Goal: Find specific page/section: Find specific page/section

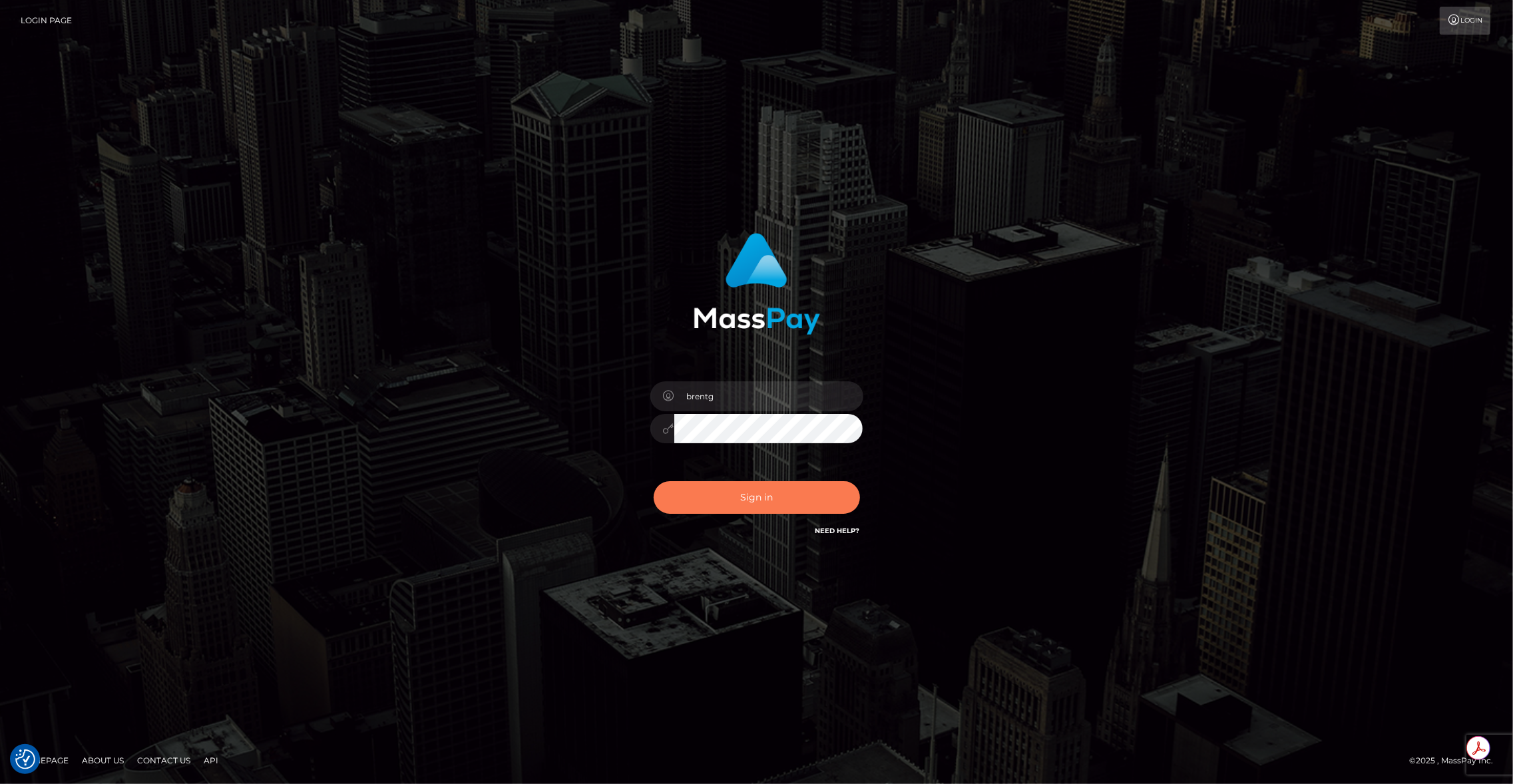
click at [799, 508] on button "Sign in" at bounding box center [757, 498] width 207 height 33
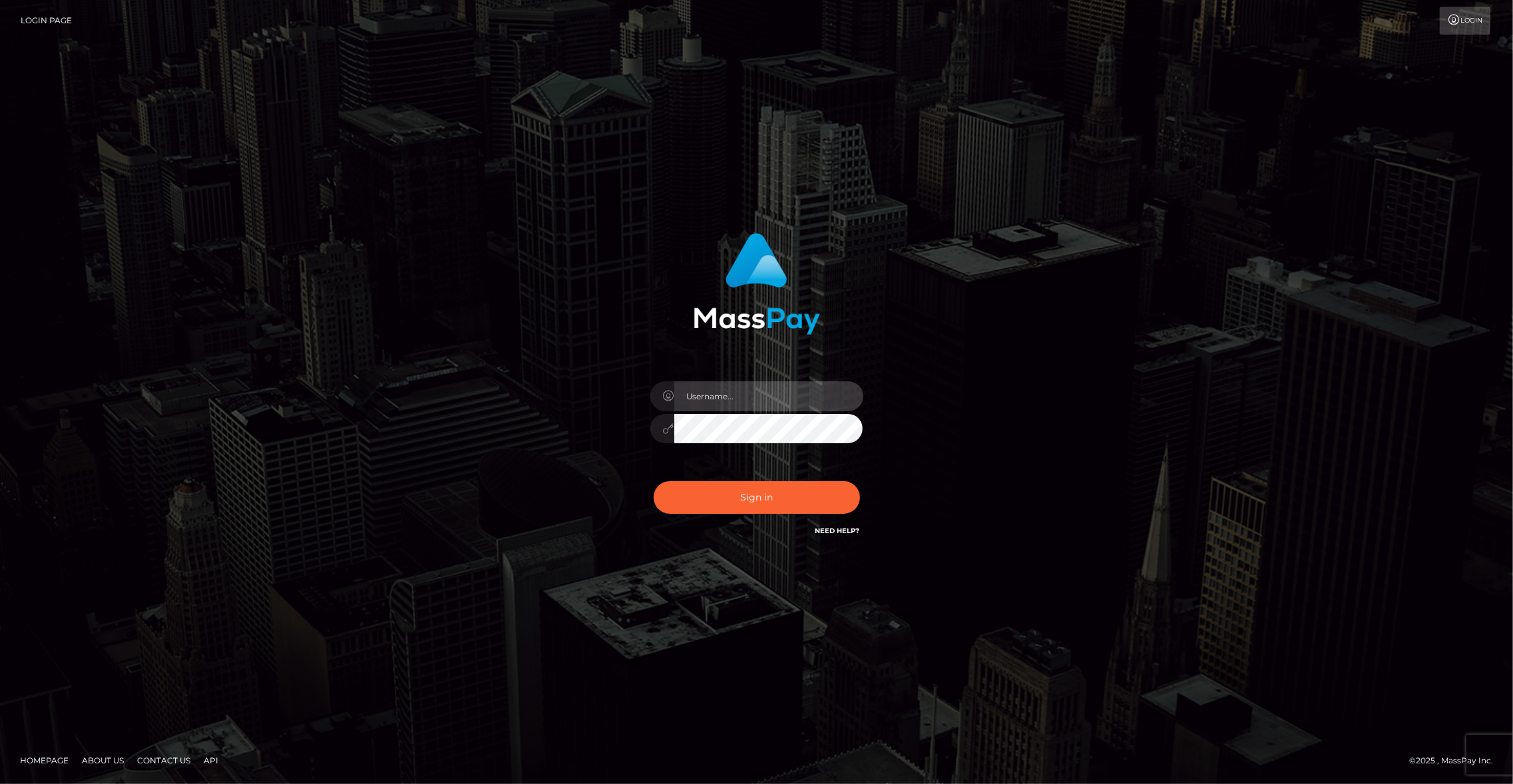
type input "brentg"
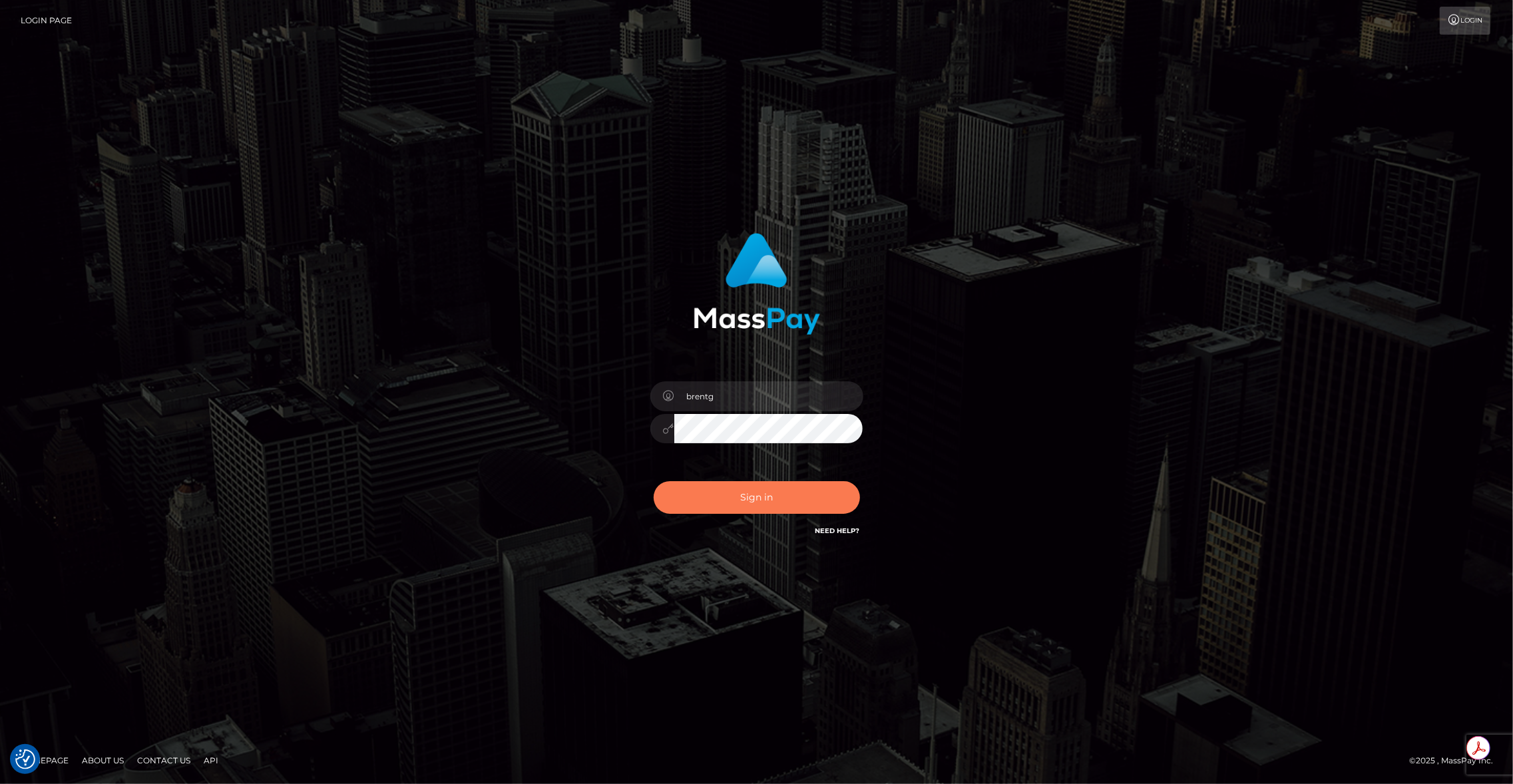
click at [763, 495] on button "Sign in" at bounding box center [757, 498] width 207 height 33
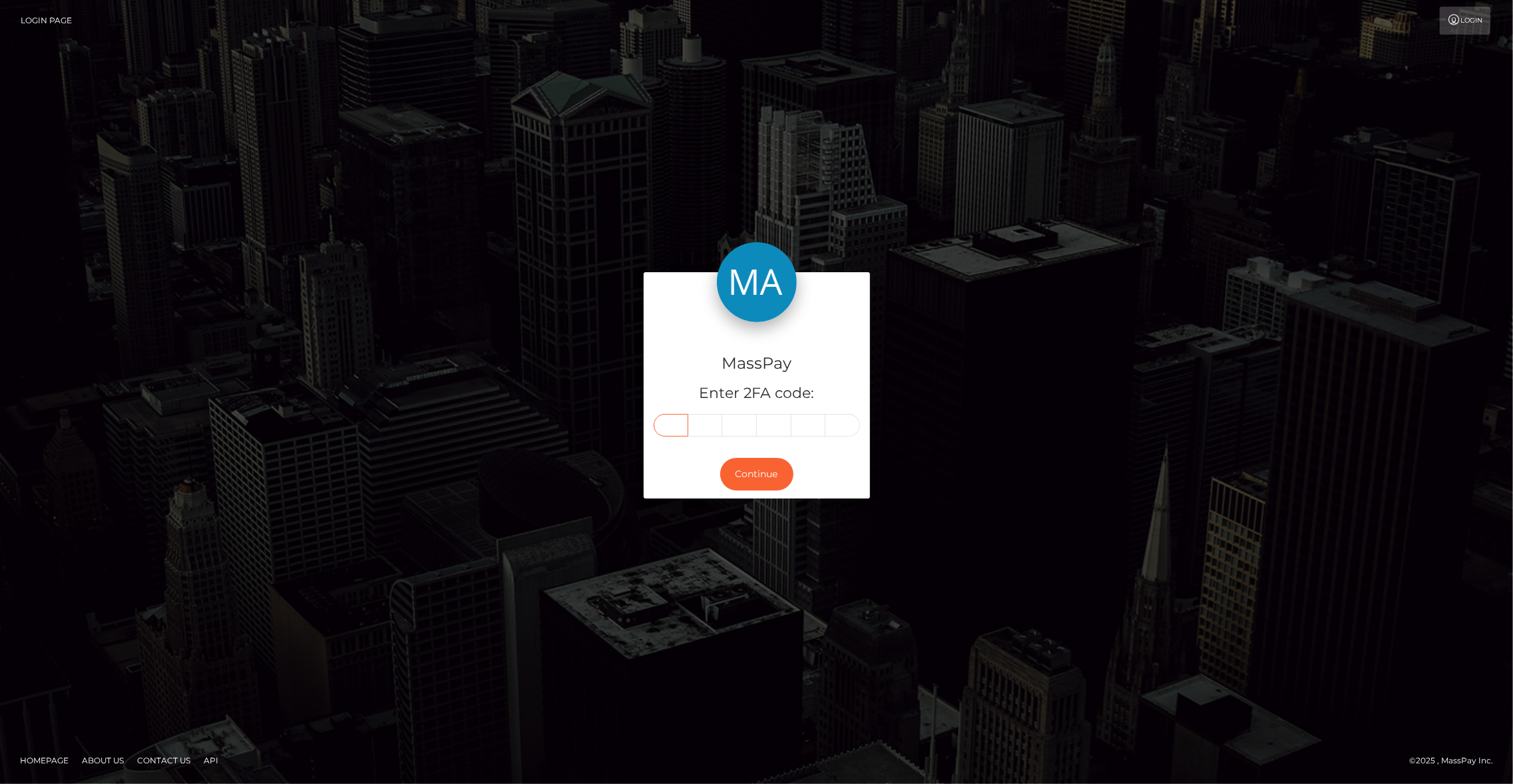
paste input "1"
type input "1"
type input "7"
type input "2"
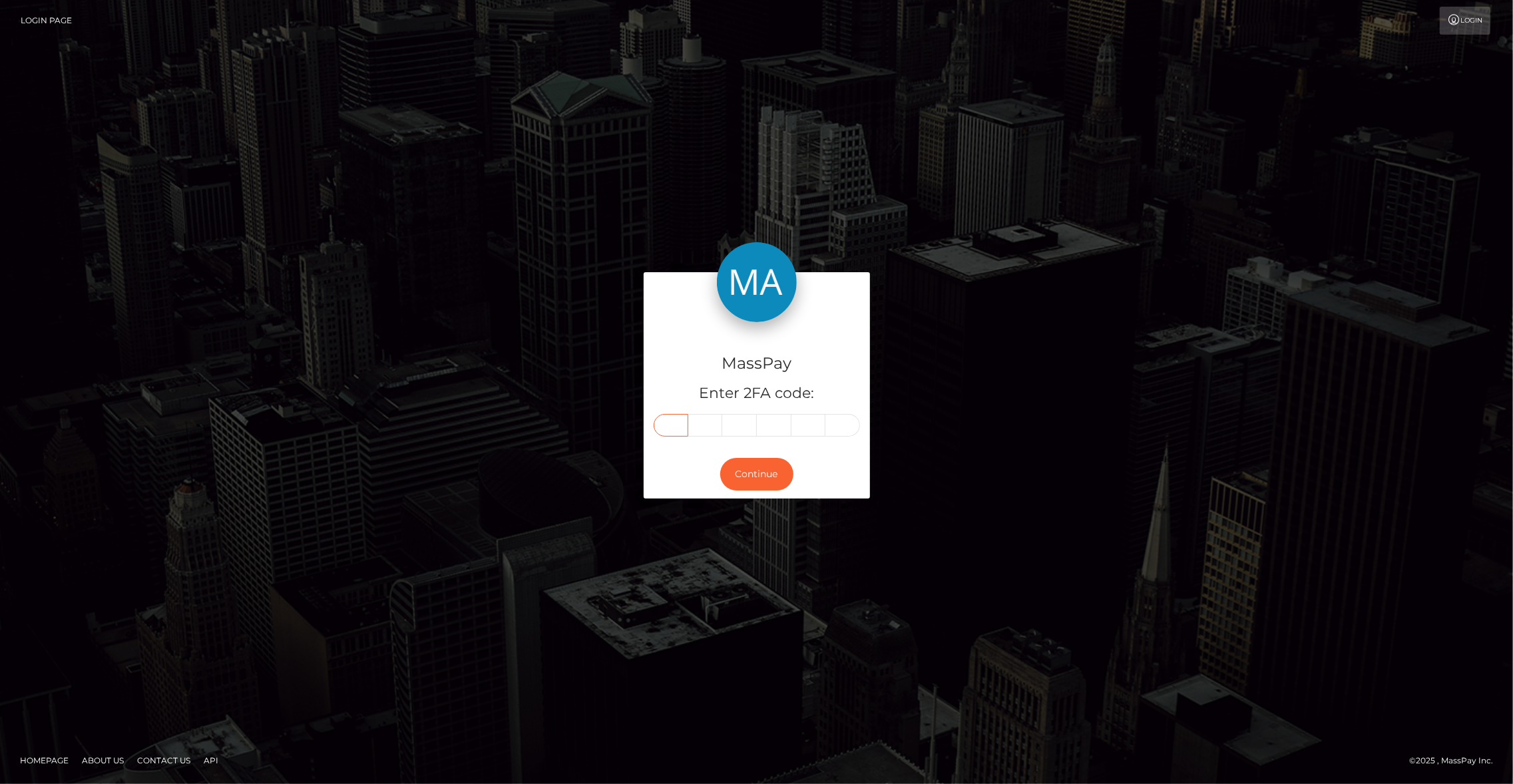
type input "6"
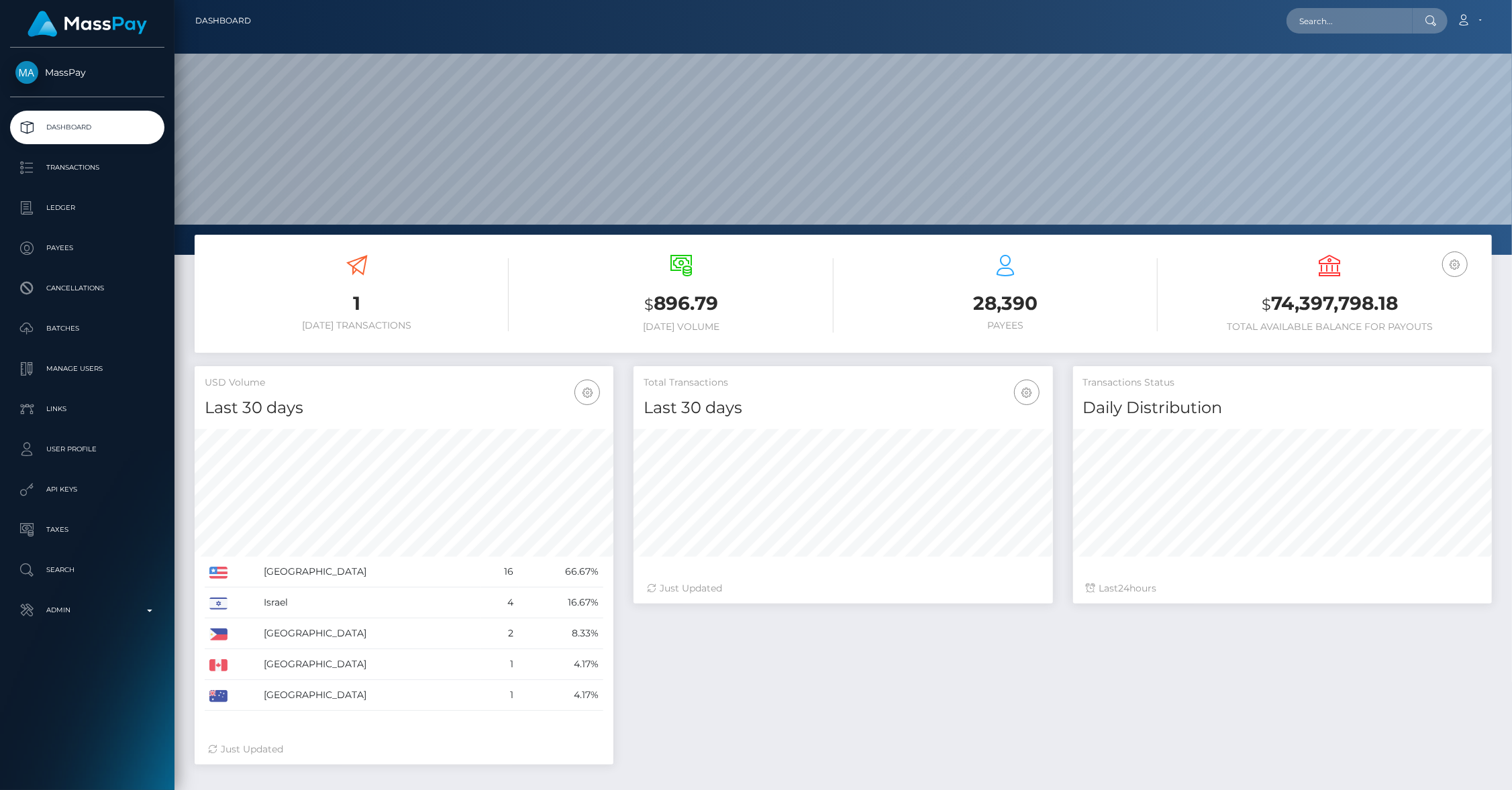
scroll to position [237, 419]
click at [1345, 30] on input "text" at bounding box center [1349, 21] width 126 height 26
paste input "pout_U40LrRX3Lidh6"
click at [1340, 19] on input "pout_U40LrRX3Lidh6" at bounding box center [1349, 21] width 126 height 26
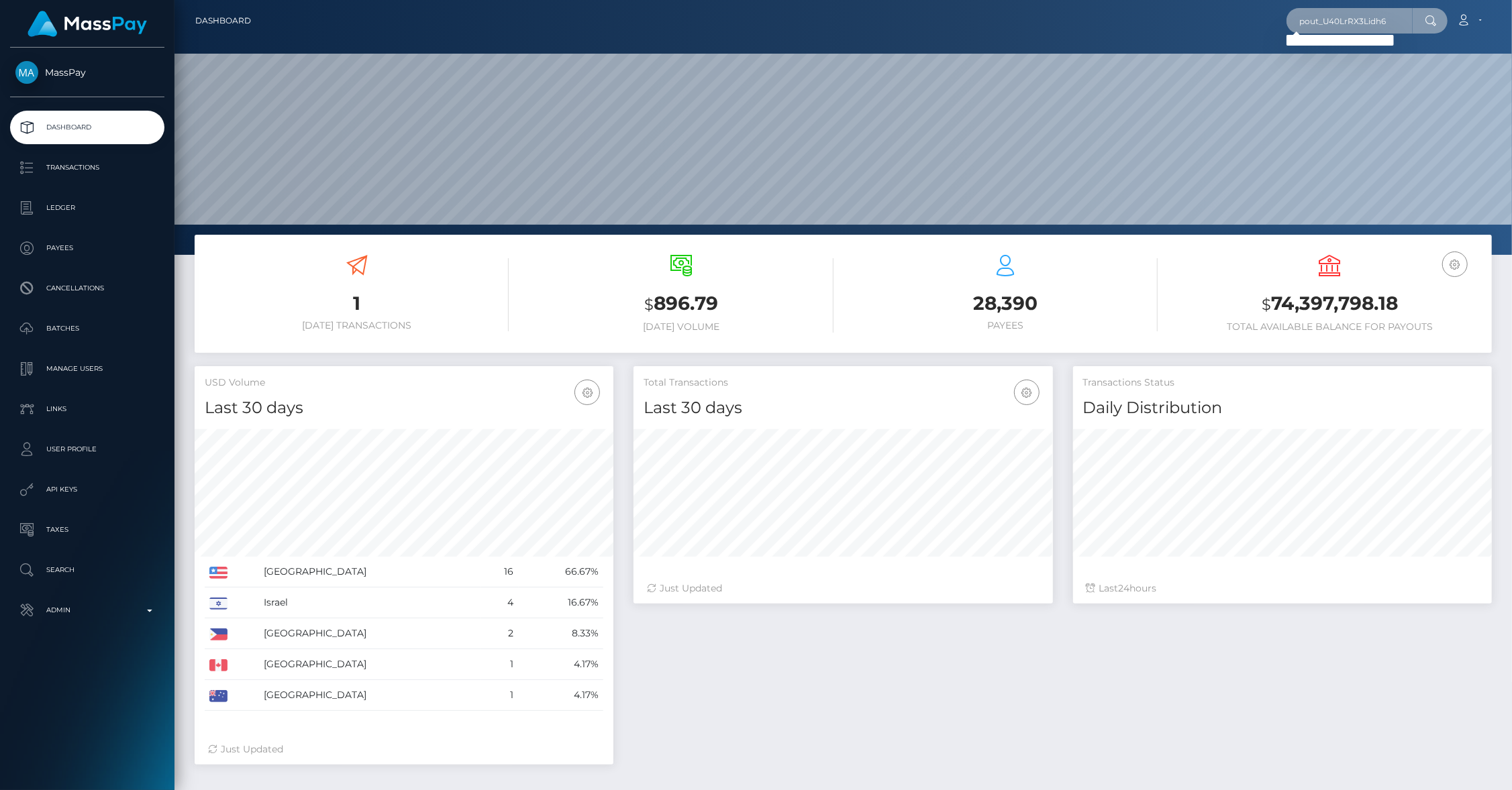
click at [1340, 19] on input "pout_U40LrRX3Lidh6" at bounding box center [1349, 21] width 126 height 26
paste input "usr_0fbf2e29-673f-11f0-b1fb-02a8c2768cb9"
type input "0fbf2e29-673f-11f0-b1fb-02a8c2768cb9"
click at [1390, 77] on link "Content Creator Coaching Inc." at bounding box center [1364, 68] width 156 height 25
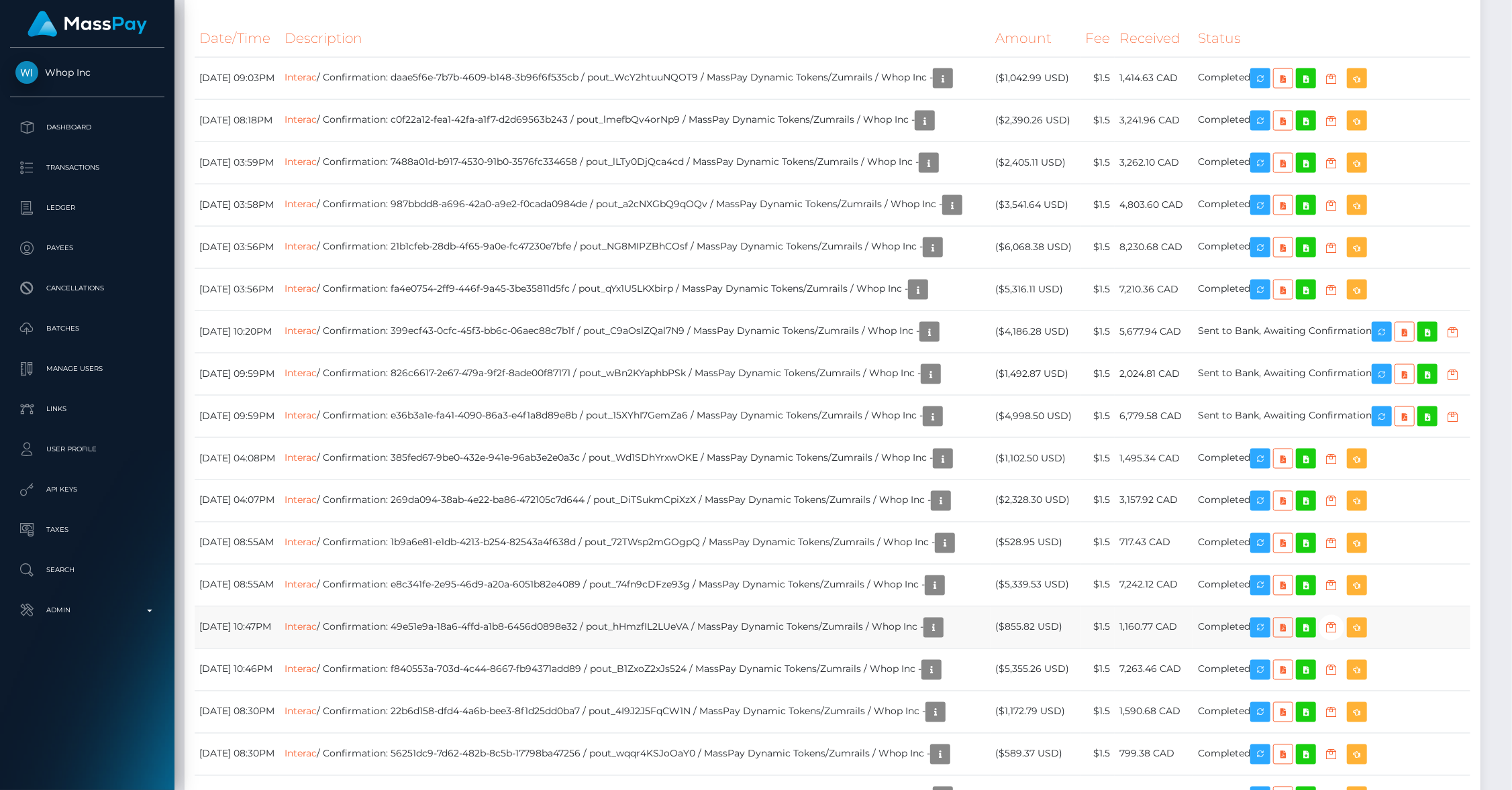
scroll to position [1769, 0]
